Goal: Task Accomplishment & Management: Manage account settings

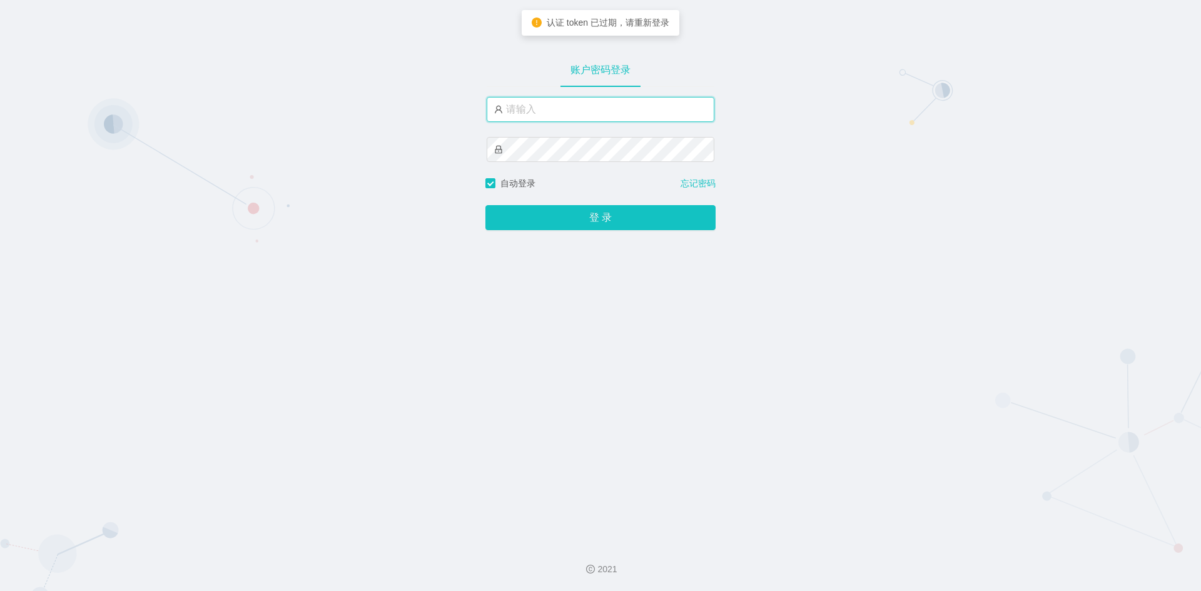
click at [554, 105] on input "text" at bounding box center [601, 109] width 228 height 25
type input "admin"
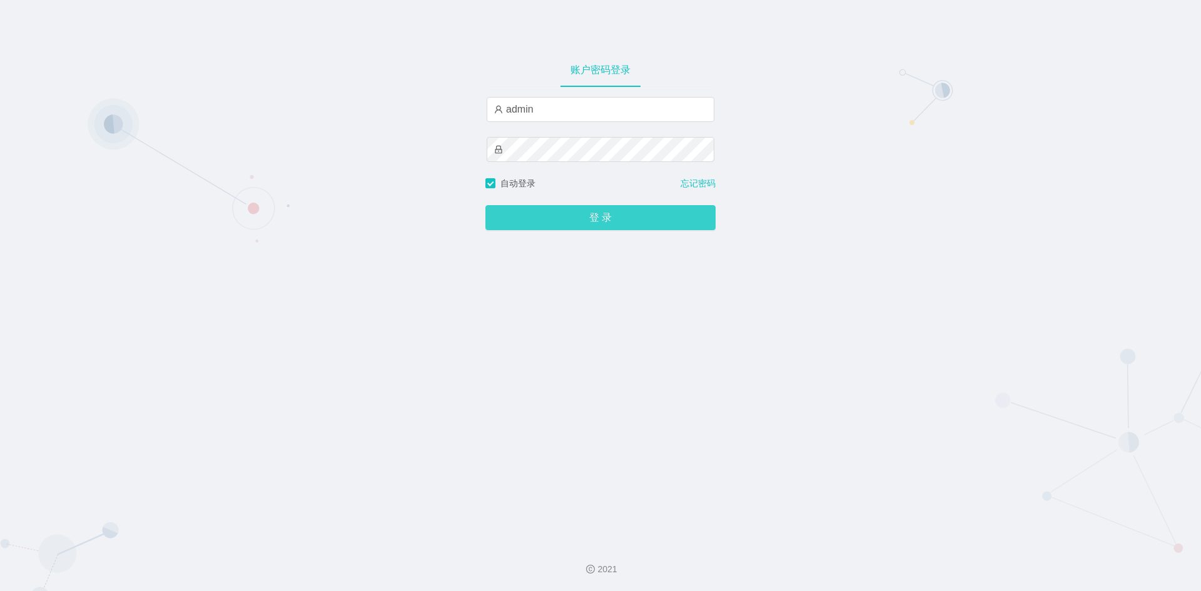
click at [545, 214] on button "登 录" at bounding box center [600, 217] width 230 height 25
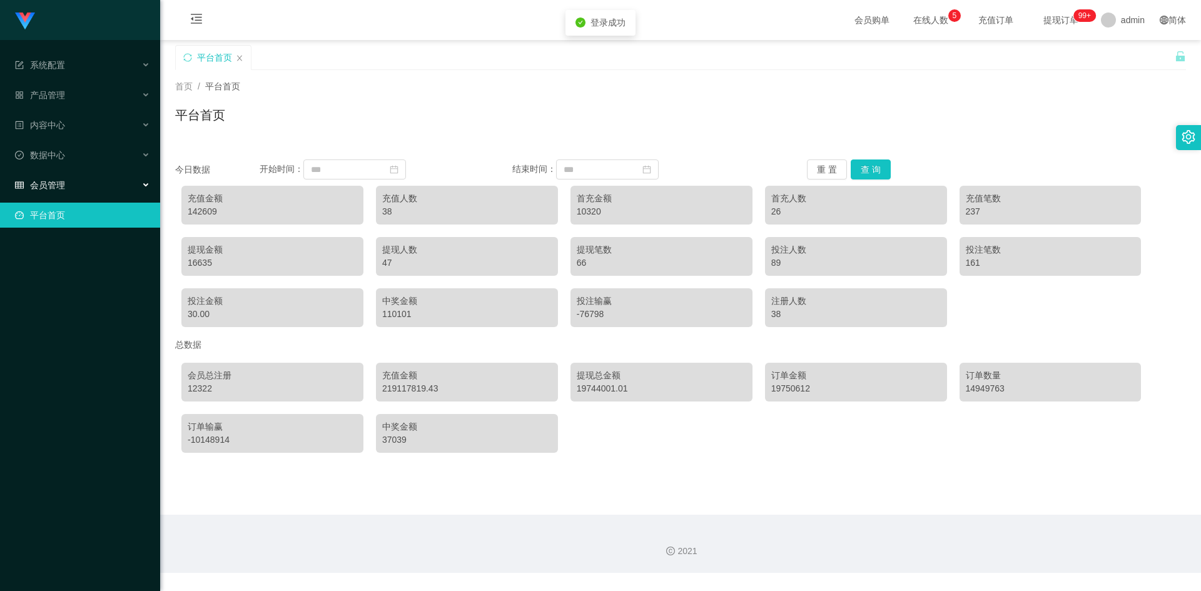
click at [62, 180] on span "会员管理" at bounding box center [40, 185] width 50 height 10
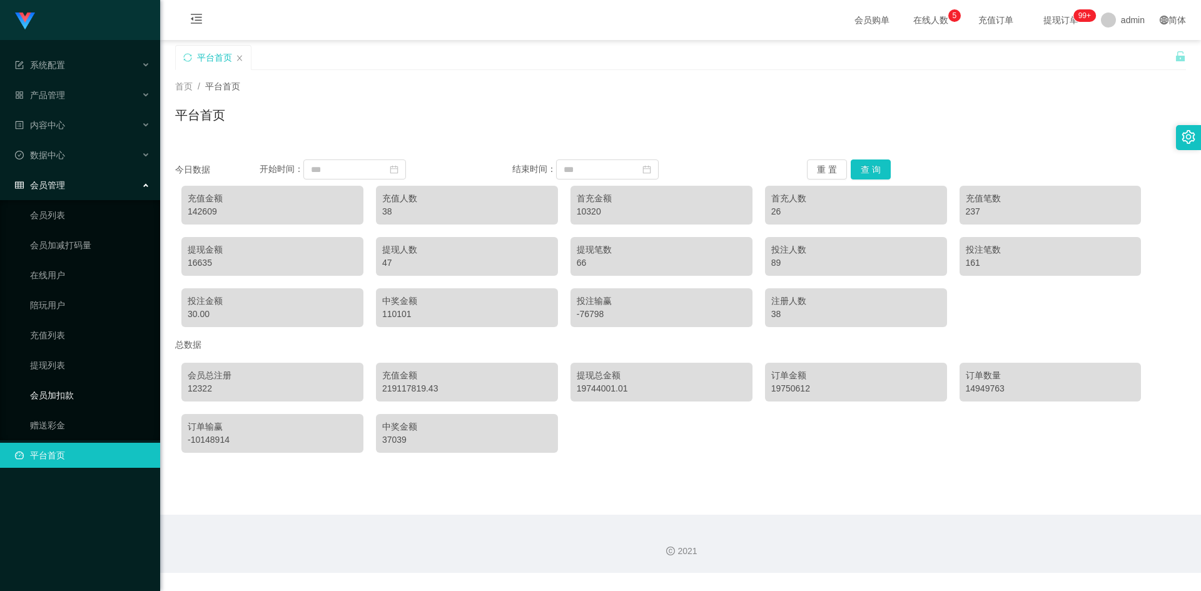
drag, startPoint x: 66, startPoint y: 397, endPoint x: 467, endPoint y: 230, distance: 434.4
click at [66, 397] on link "会员加扣款" at bounding box center [90, 395] width 120 height 25
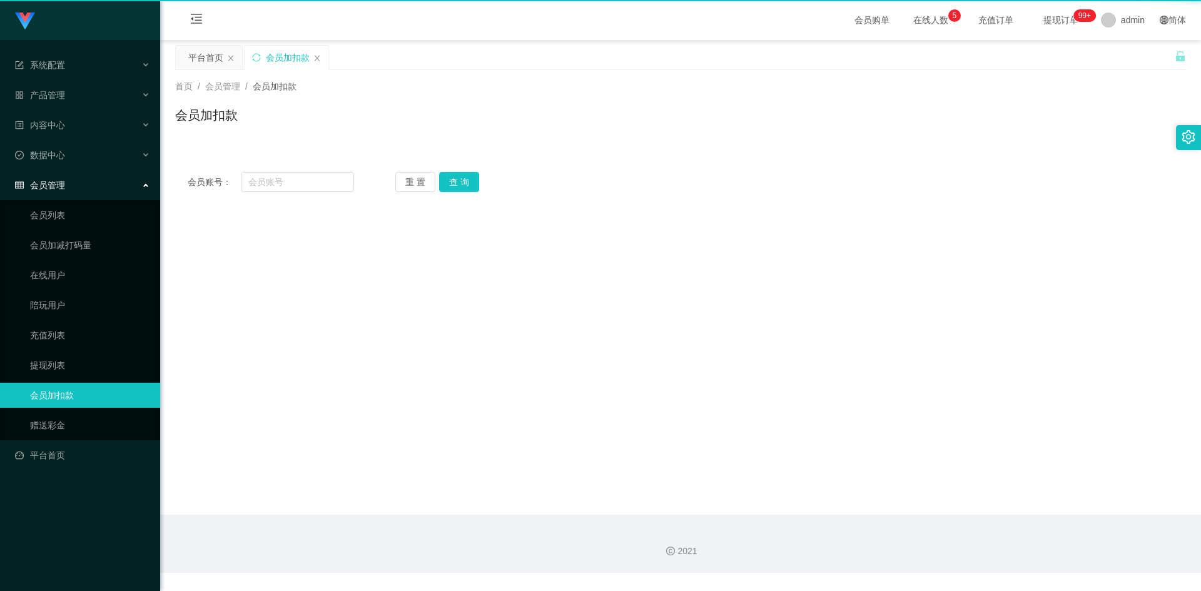
click at [708, 70] on div "首页 / 会员管理 / 会员加扣款 / 会员加扣款 今日数据 开始时间： 结束时间： 重 置 查 询 充值金额 142609 充值人数 38 首充金额 103…" at bounding box center [680, 70] width 1011 height 0
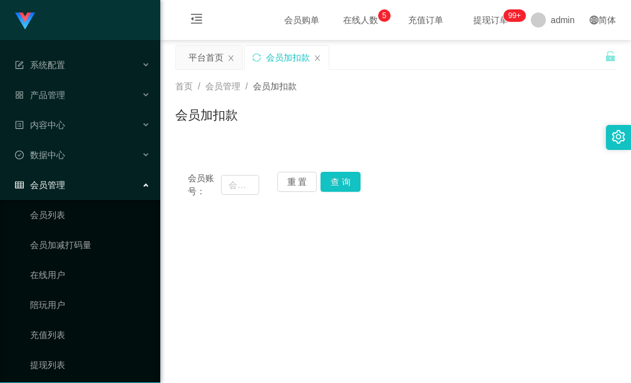
click at [564, 91] on div "首页 / 会员管理 / 会员加扣款 /" at bounding box center [395, 86] width 440 height 13
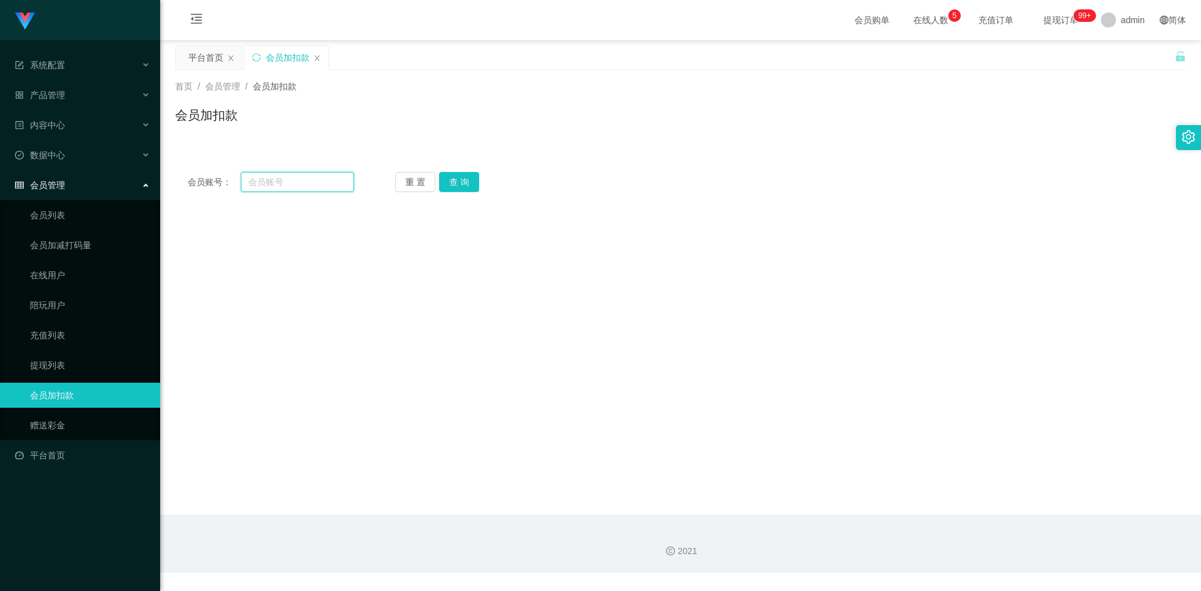
click at [316, 182] on input "text" at bounding box center [297, 182] width 113 height 20
paste input "97697785"
type input "97697785"
click at [497, 191] on div "重 置 查 询" at bounding box center [478, 182] width 166 height 20
click at [428, 178] on button "重 置" at bounding box center [415, 182] width 40 height 20
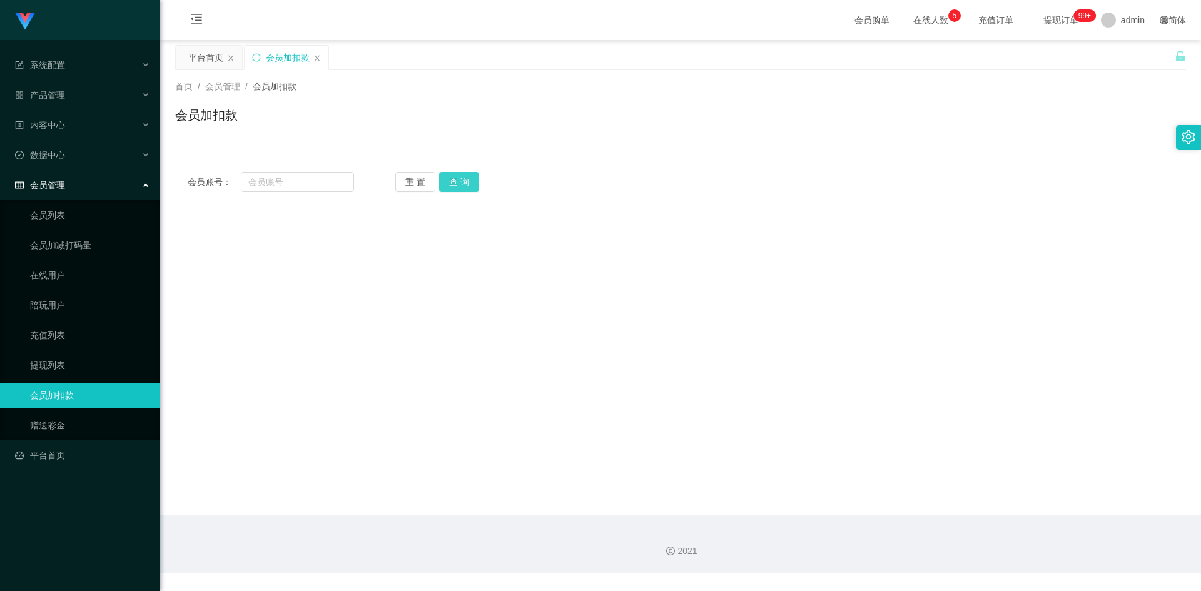
click at [440, 178] on button "查 询" at bounding box center [459, 182] width 40 height 20
click at [355, 175] on div "会员账号： 重 置 查 询" at bounding box center [680, 182] width 1011 height 20
click at [343, 174] on input "text" at bounding box center [297, 182] width 113 height 20
paste input "97697785"
type input "97697785"
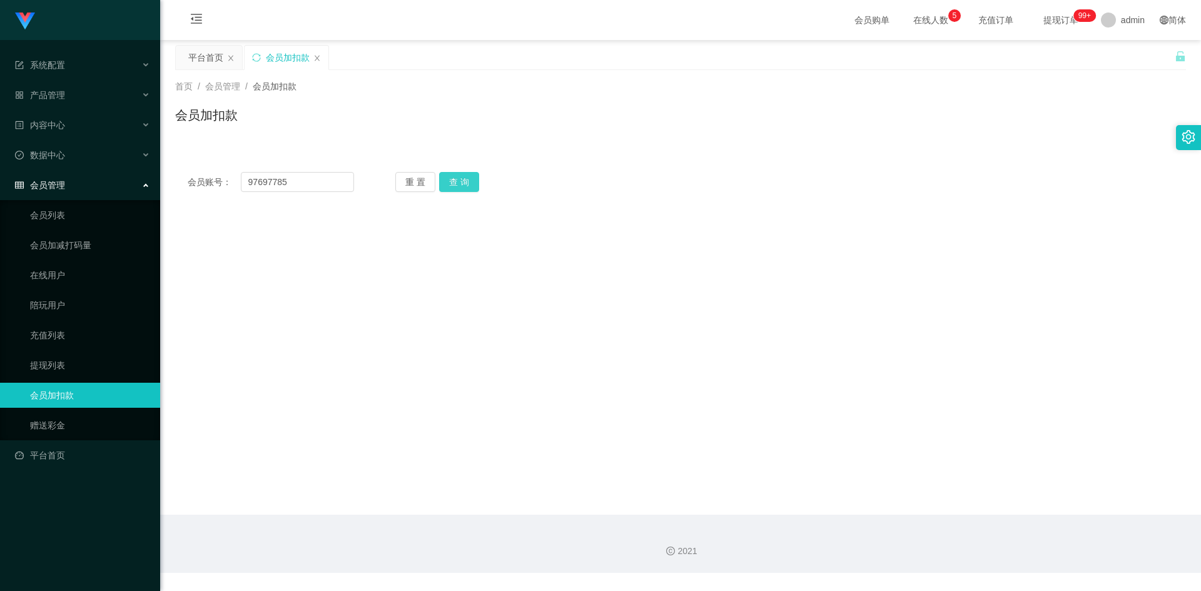
click at [451, 183] on button "查 询" at bounding box center [459, 182] width 40 height 20
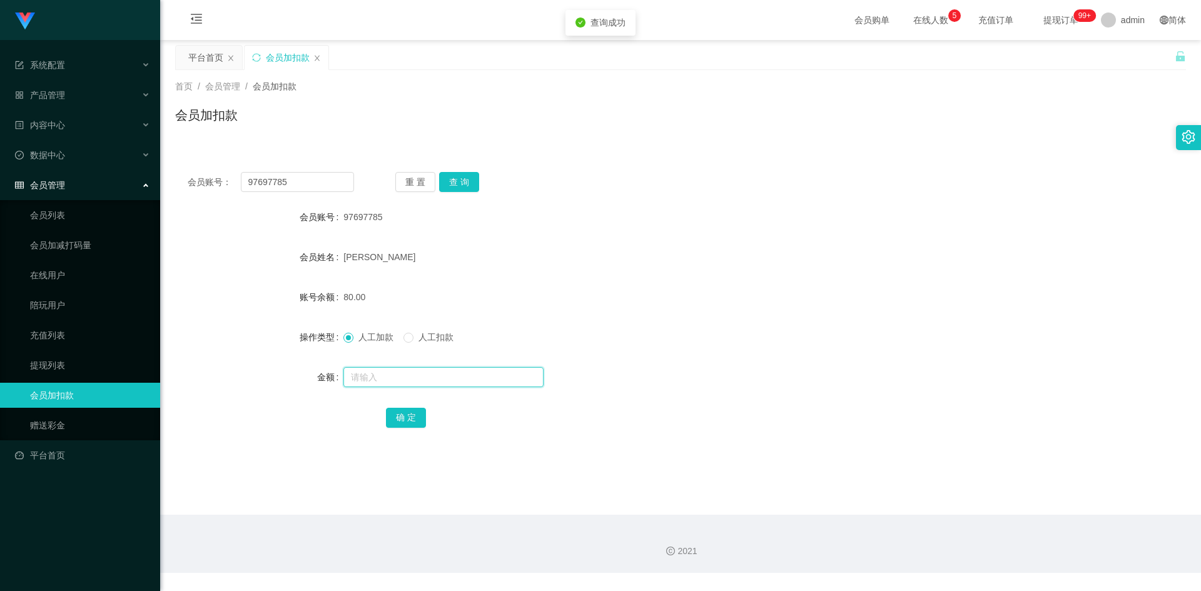
click at [379, 375] on input "text" at bounding box center [443, 377] width 200 height 20
click at [461, 193] on div "会员账号： 97697785 重 置 查 询 会员账号 97697785 会员姓名 [PERSON_NAME] 账号余额 80.00 操作类型 人工加款 人工…" at bounding box center [680, 309] width 1011 height 298
click at [459, 181] on button "查 询" at bounding box center [459, 182] width 40 height 20
click at [373, 372] on input "text" at bounding box center [443, 377] width 200 height 20
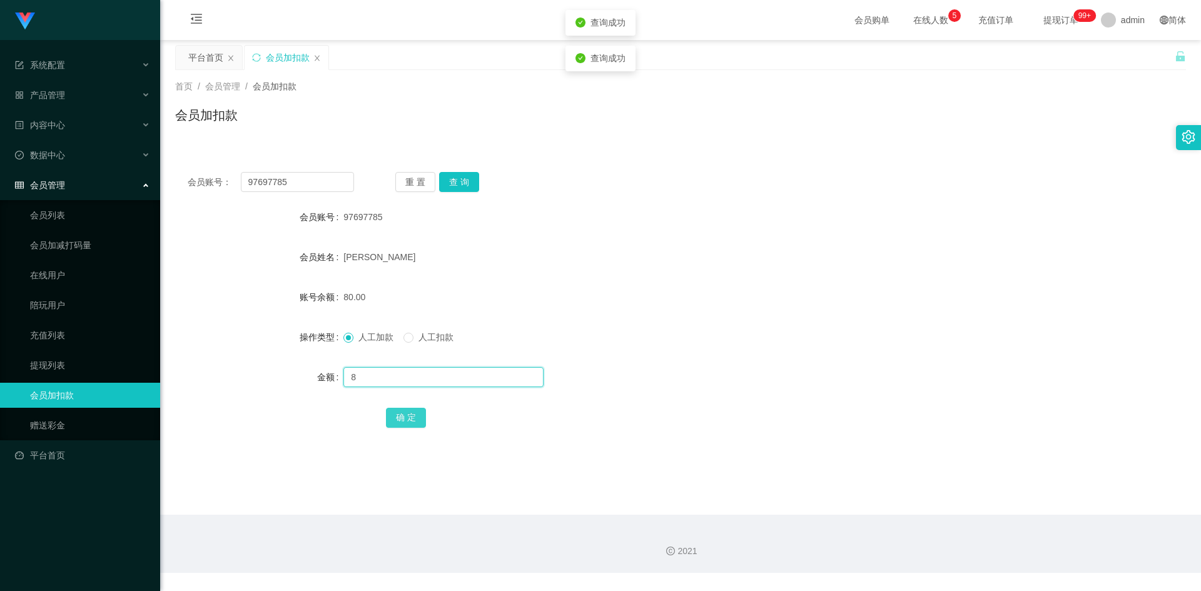
type input "8"
click at [412, 419] on button "确 定" at bounding box center [406, 418] width 40 height 20
click at [557, 283] on form "会员账号 97697785 会员姓名 [PERSON_NAME] 账号余额 80.00 操作类型 人工加款 人工扣款 金额 8 确 定" at bounding box center [680, 317] width 1011 height 225
click at [558, 274] on form "会员账号 97697785 会员姓名 [PERSON_NAME] 账号余额 88.00 操作类型 人工加款 人工扣款 金额 确 定" at bounding box center [680, 317] width 1011 height 225
click at [684, 180] on div "会员账号： 97697785 重 置 查 询" at bounding box center [680, 182] width 1011 height 20
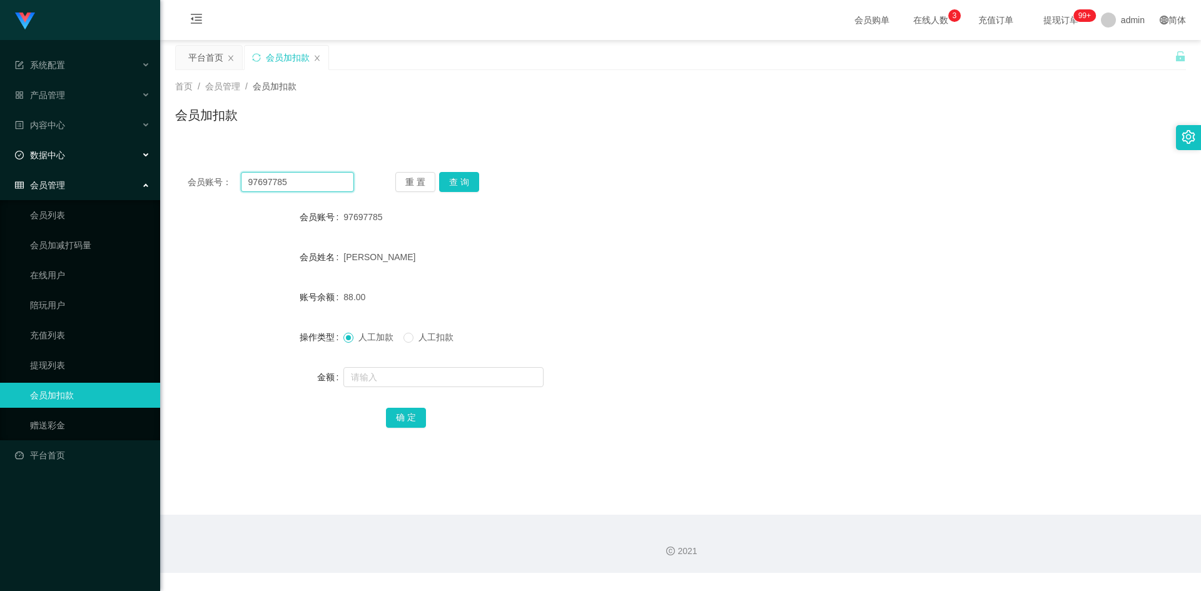
click at [0, 148] on section "系统配置 产品管理 内容中心 数据中心 会员管理 会员列表 会员加减打码量 在线用户 陪玩用户 充值列表 提现列表 会员加扣款 赠送彩金 平台首页 保存配置 …" at bounding box center [600, 286] width 1201 height 573
drag, startPoint x: 66, startPoint y: 358, endPoint x: 146, endPoint y: 233, distance: 148.9
click at [66, 358] on link "提现列表" at bounding box center [90, 365] width 120 height 25
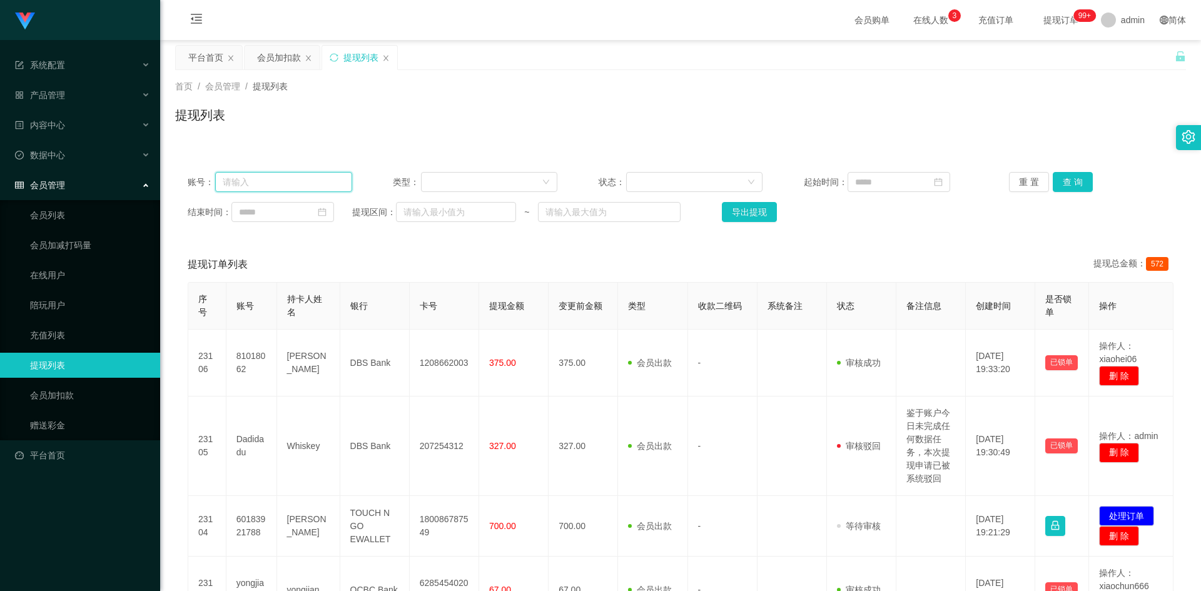
click at [272, 186] on input "text" at bounding box center [283, 182] width 137 height 20
paste input "97697785"
type input "97697785"
click at [1065, 178] on button "查 询" at bounding box center [1073, 182] width 40 height 20
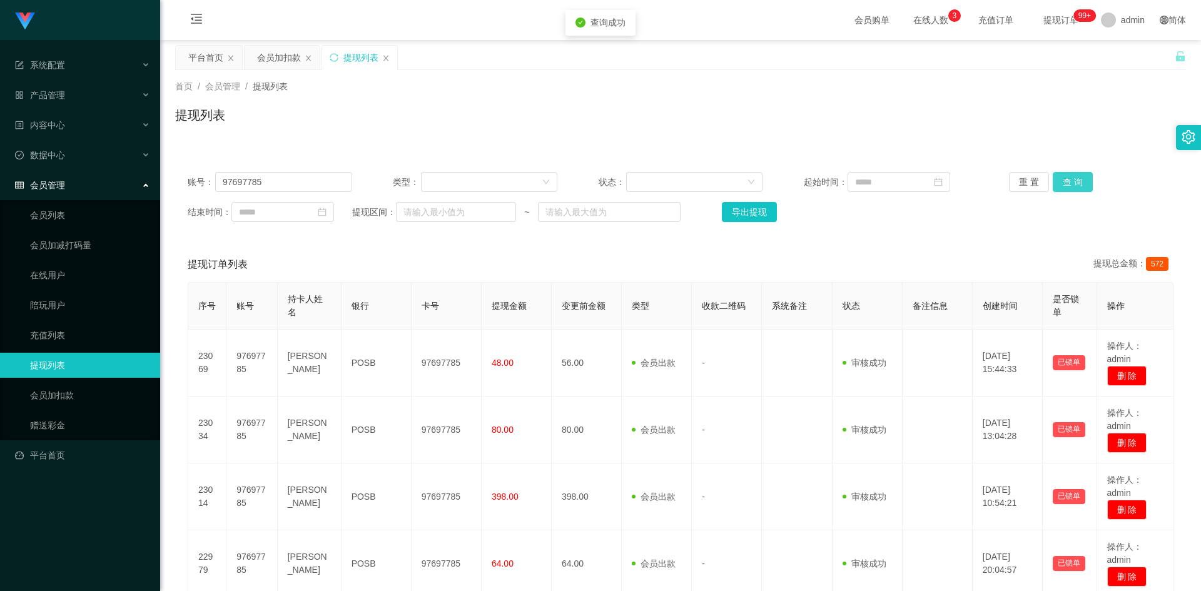
click at [1065, 178] on button "查 询" at bounding box center [1073, 182] width 40 height 20
click at [1086, 103] on div "首页 / 会员管理 / 提现列表 / 提现列表" at bounding box center [680, 107] width 1011 height 54
click at [1067, 179] on button "查 询" at bounding box center [1073, 182] width 40 height 20
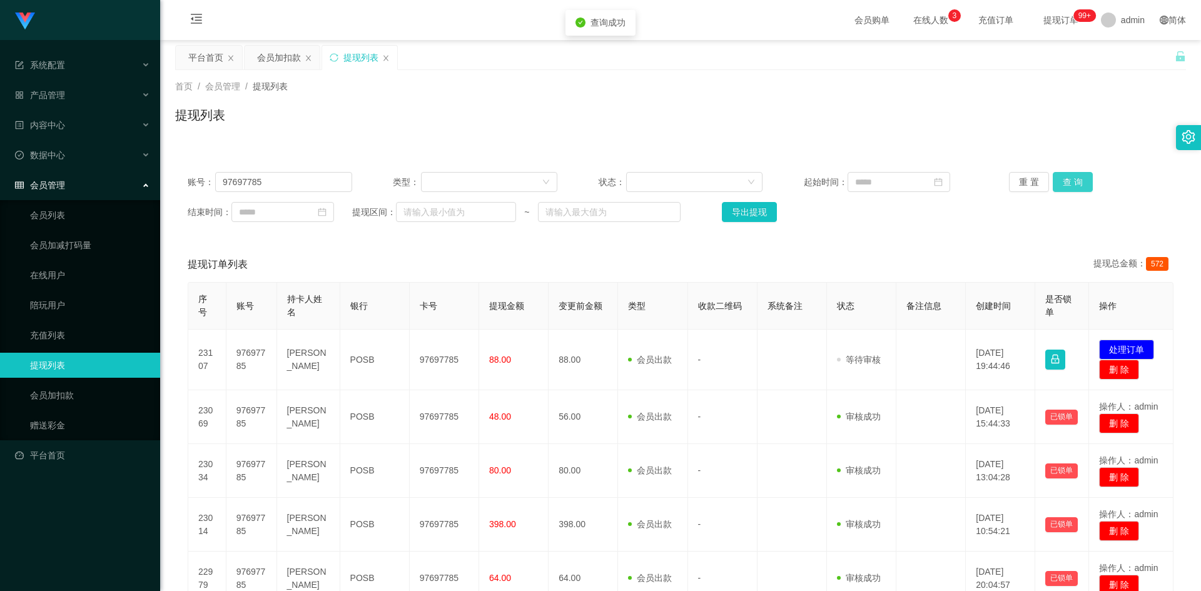
click at [1067, 179] on button "查 询" at bounding box center [1073, 182] width 40 height 20
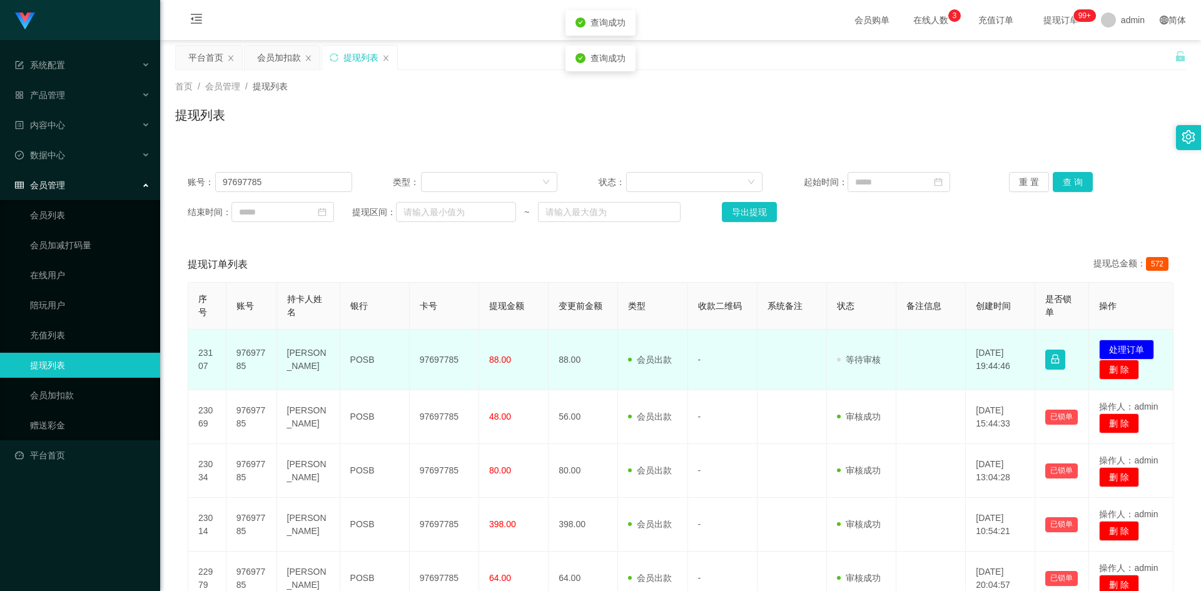
click at [441, 365] on td "97697785" at bounding box center [444, 360] width 69 height 61
copy td "97697785"
click at [1123, 342] on button "处理订单" at bounding box center [1126, 350] width 55 height 20
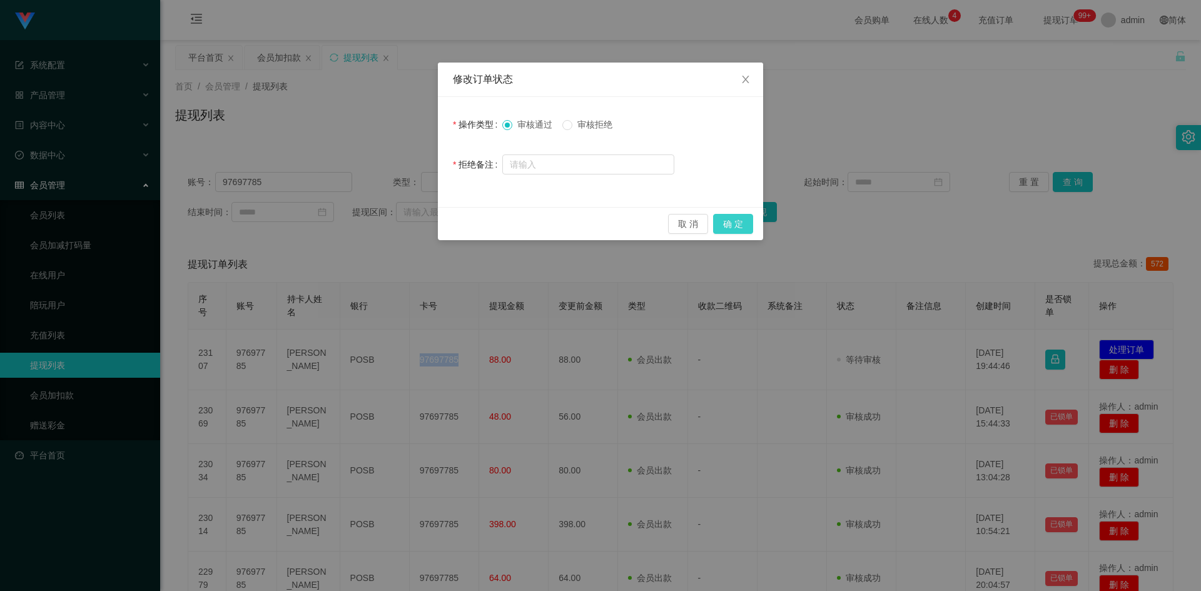
click at [741, 228] on button "确 定" at bounding box center [733, 224] width 40 height 20
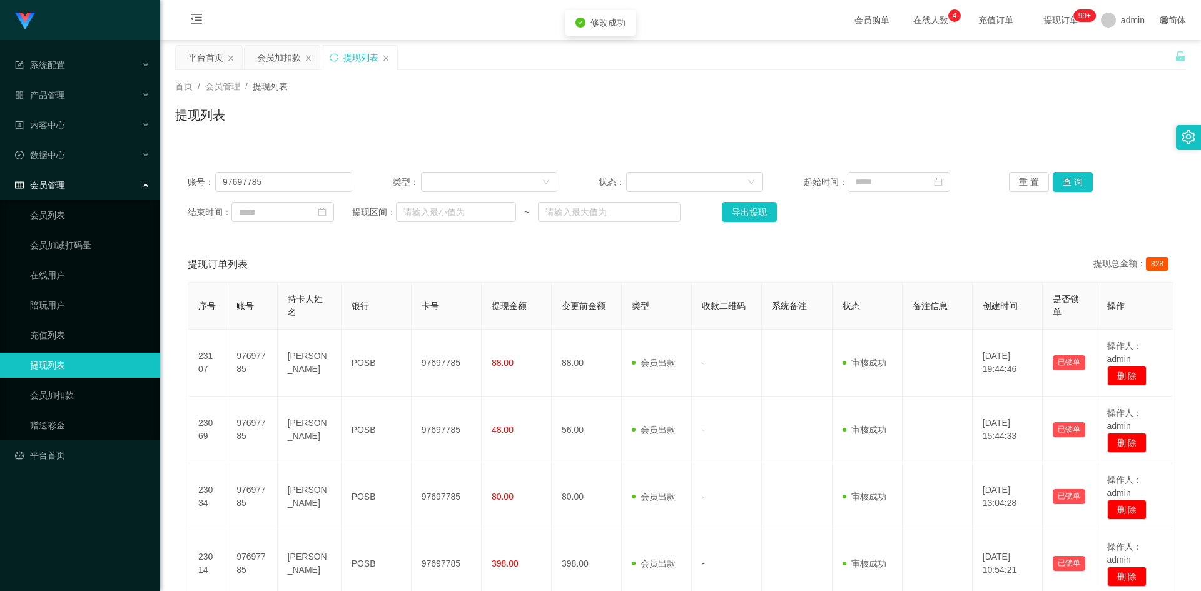
drag, startPoint x: 1015, startPoint y: 126, endPoint x: 1049, endPoint y: 95, distance: 46.1
click at [1020, 120] on div "提现列表" at bounding box center [680, 120] width 1011 height 29
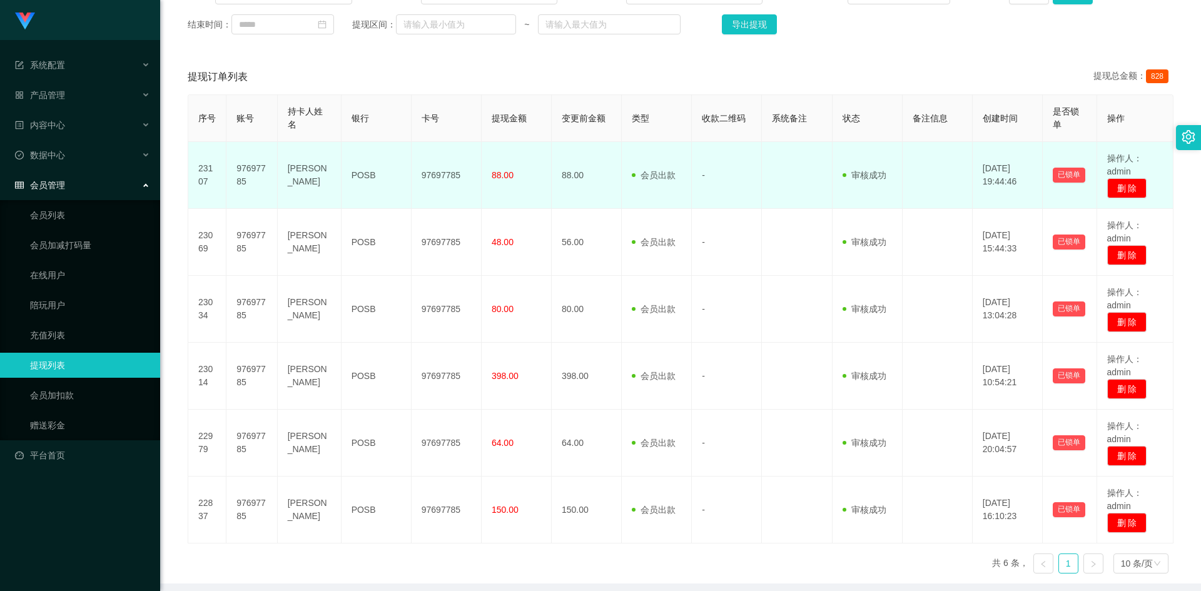
scroll to position [125, 0]
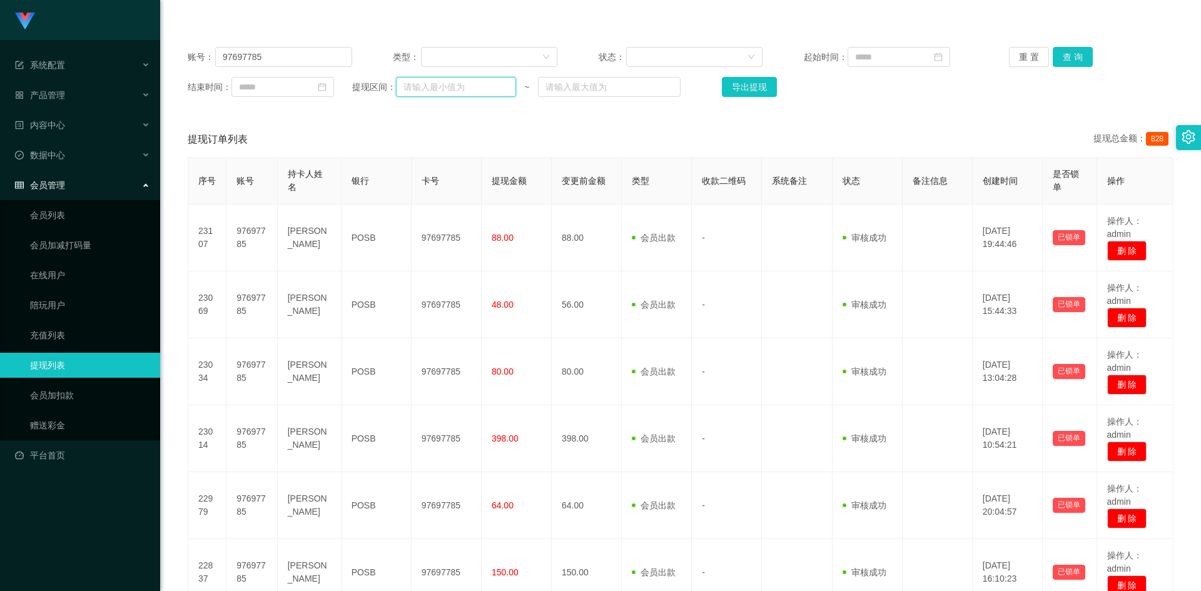
click at [446, 84] on input "text" at bounding box center [456, 87] width 120 height 20
type input "v"
click at [457, 53] on div at bounding box center [485, 57] width 113 height 19
click at [627, 130] on div "提现订单列表 提现总金额： 828" at bounding box center [681, 139] width 986 height 35
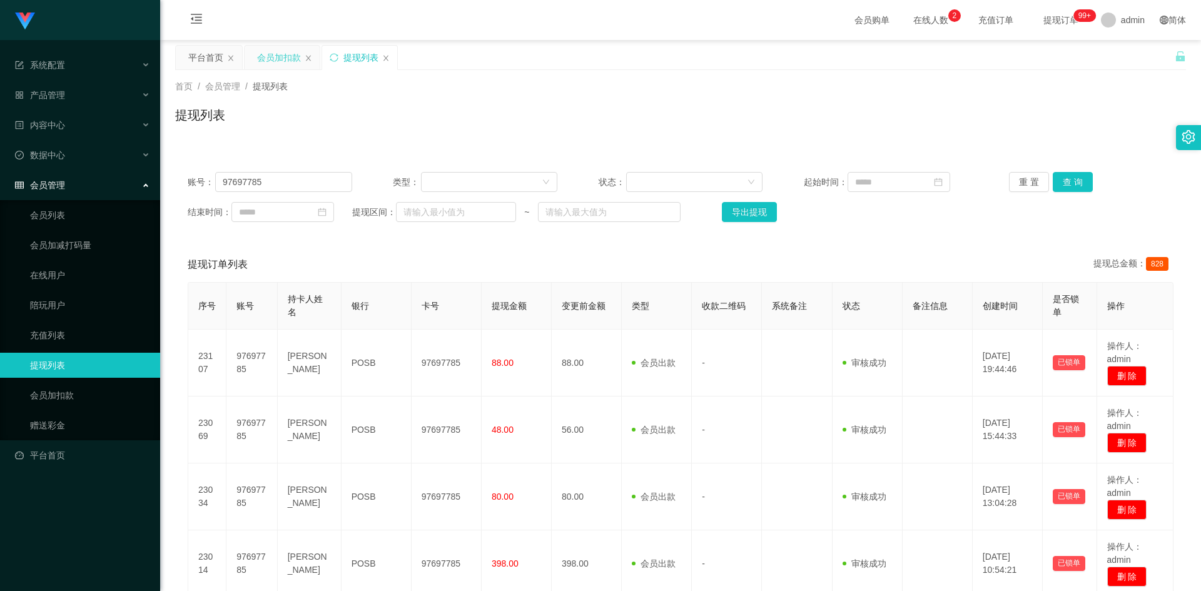
click at [282, 60] on div "会员加扣款" at bounding box center [279, 58] width 44 height 24
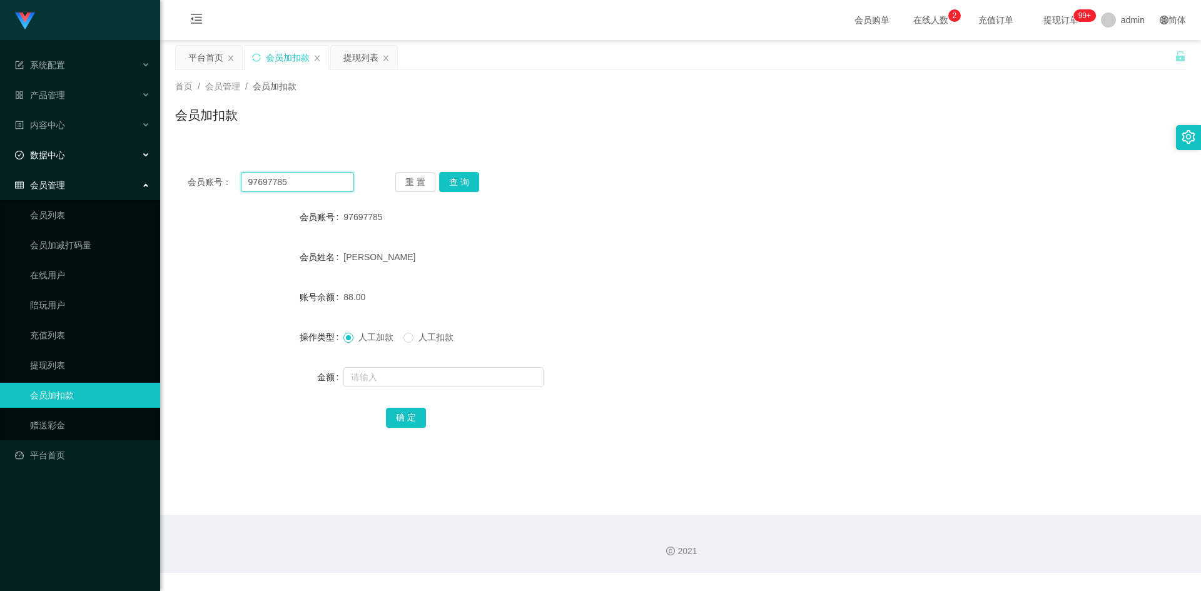
drag, startPoint x: 307, startPoint y: 184, endPoint x: 0, endPoint y: 154, distance: 308.0
click at [0, 154] on section "系统配置 产品管理 内容中心 数据中心 会员管理 会员列表 会员加减打码量 在线用户 陪玩用户 充值列表 提现列表 会员加扣款 赠送彩金 平台首页 保存配置 …" at bounding box center [600, 286] width 1201 height 573
drag, startPoint x: 450, startPoint y: 181, endPoint x: 414, endPoint y: 265, distance: 91.3
click at [450, 181] on button "查 询" at bounding box center [459, 182] width 40 height 20
click at [373, 371] on input "text" at bounding box center [443, 377] width 200 height 20
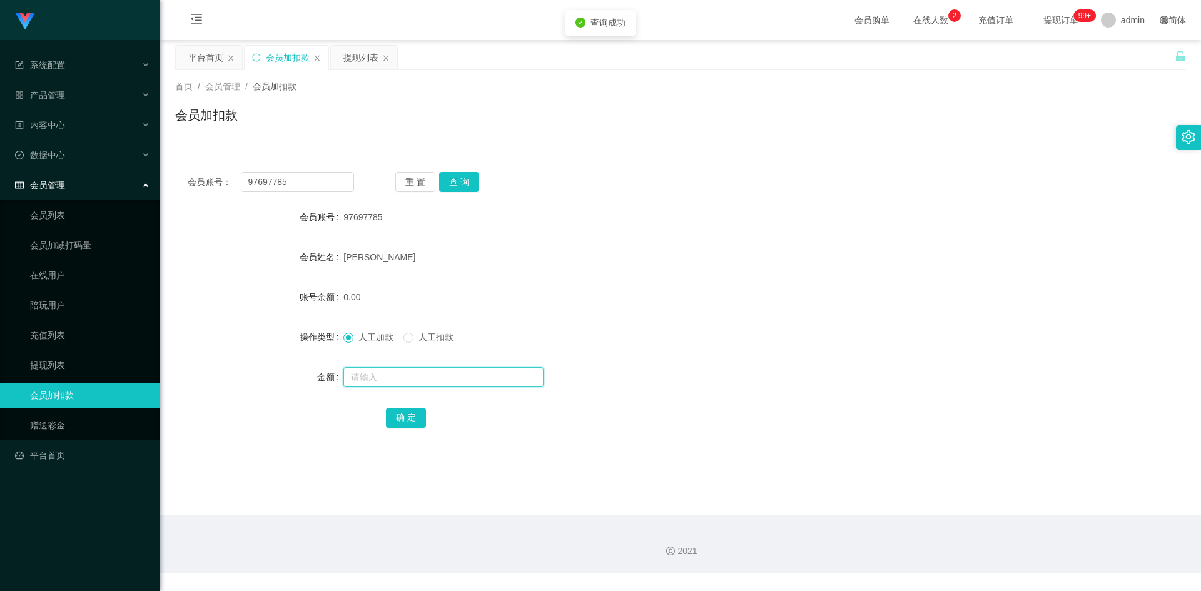
type input "."
type input "38"
click at [397, 415] on button "确 定" at bounding box center [406, 418] width 40 height 20
click at [724, 327] on div "人工加款 人工扣款" at bounding box center [638, 337] width 590 height 25
